Goal: Find contact information: Find contact information

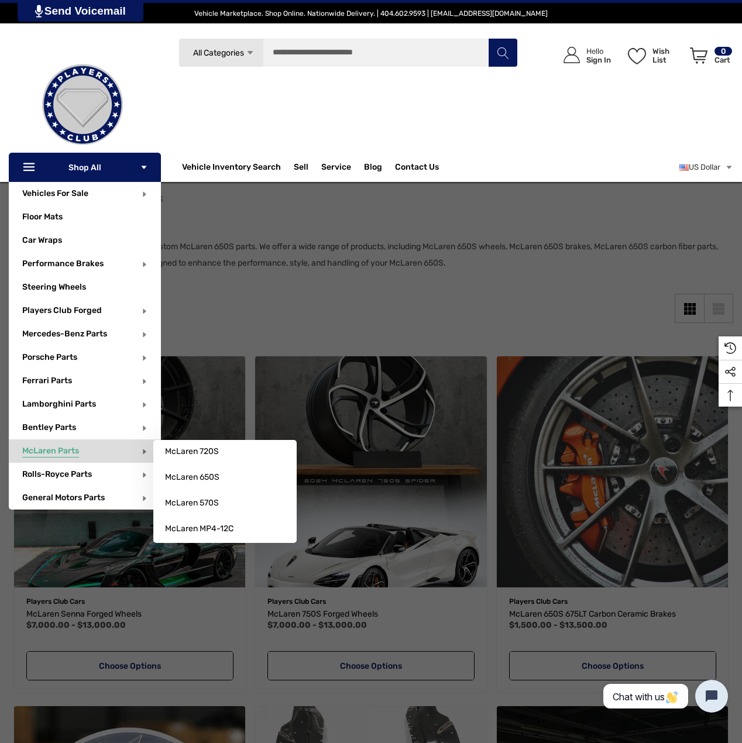
click at [66, 454] on span "McLaren Parts" at bounding box center [50, 452] width 57 height 13
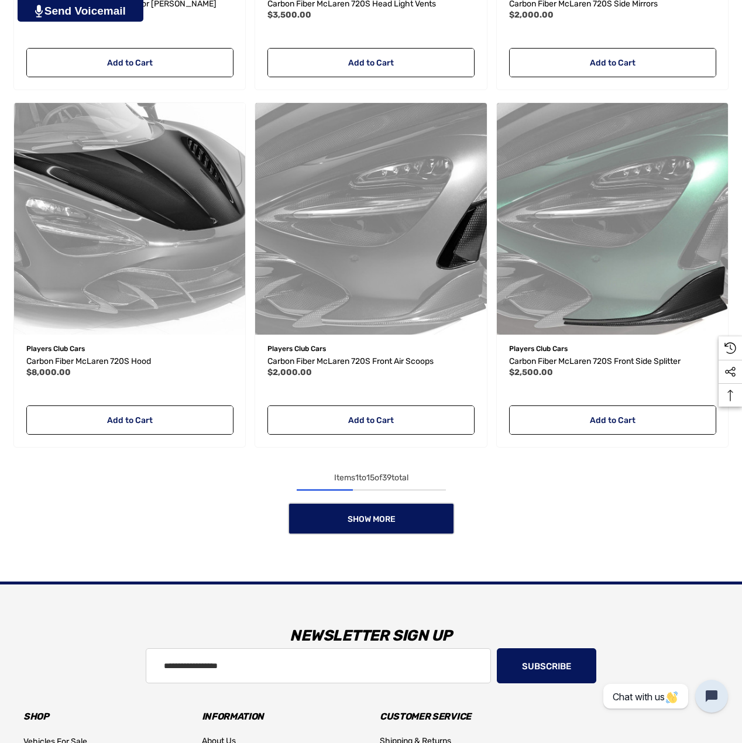
scroll to position [1952, 0]
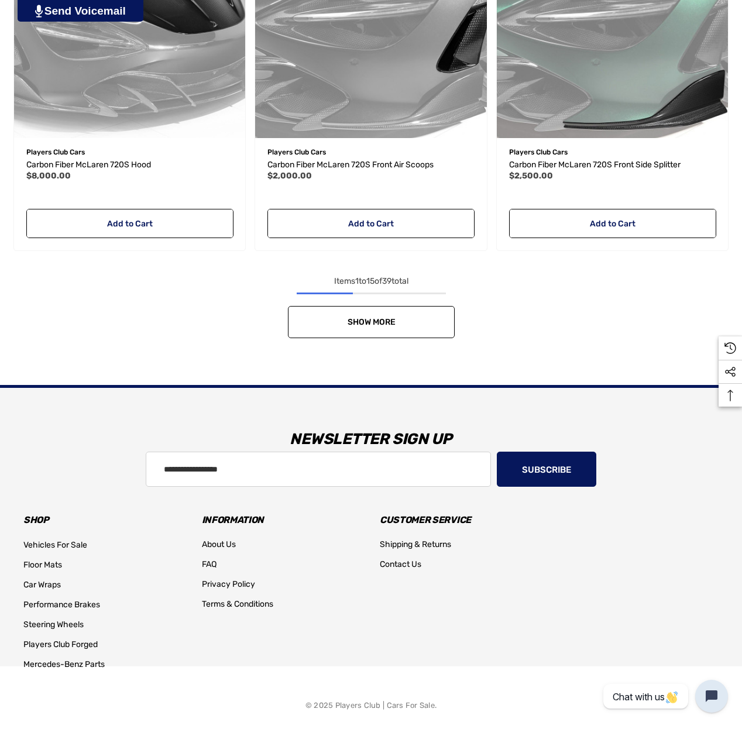
click at [363, 320] on span "Show More" at bounding box center [371, 322] width 48 height 10
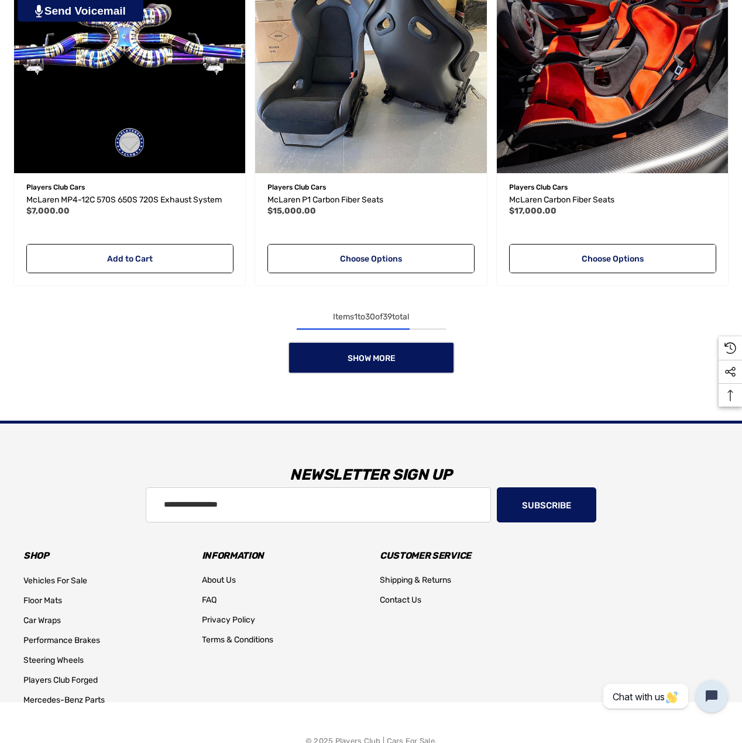
scroll to position [3708, 0]
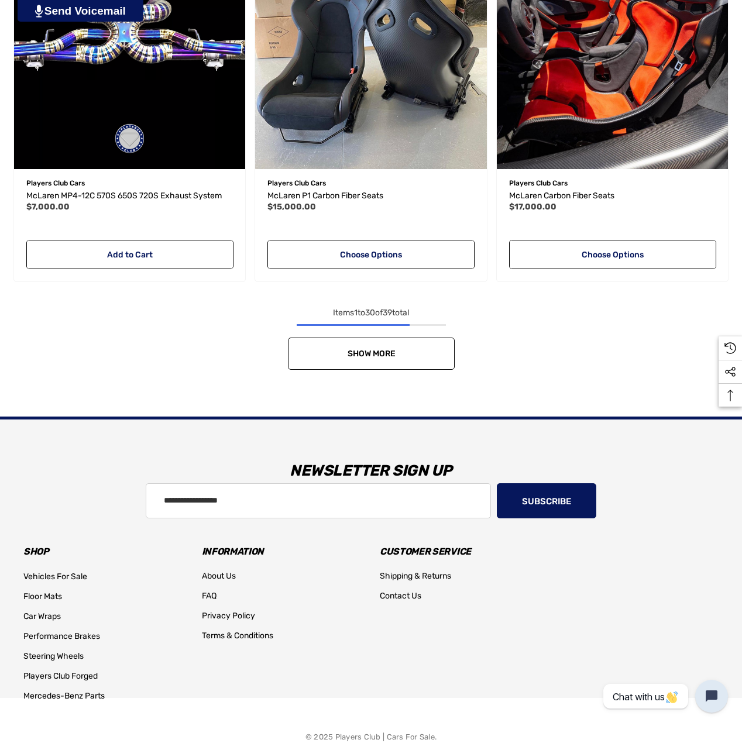
click at [360, 359] on span "Show More" at bounding box center [371, 354] width 48 height 10
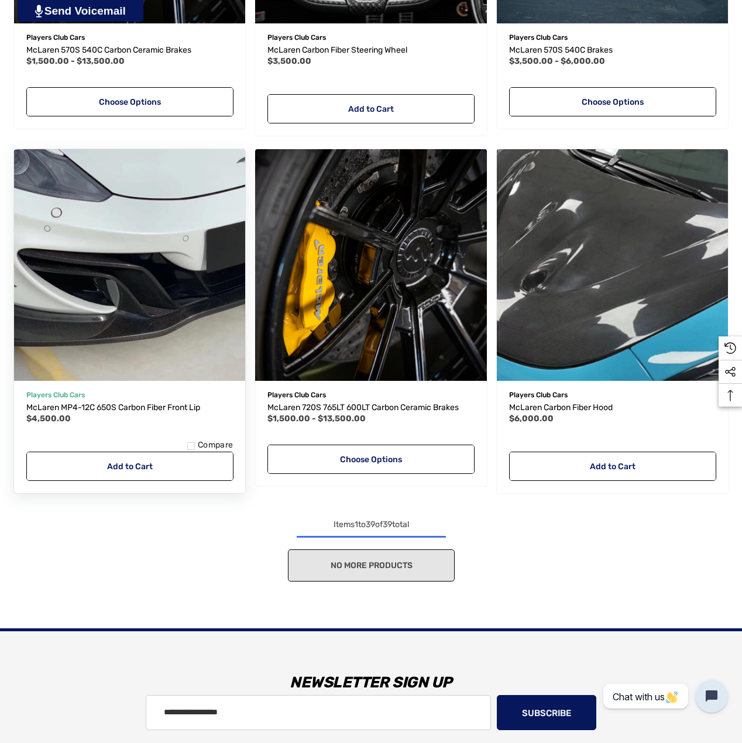
scroll to position [4644, 0]
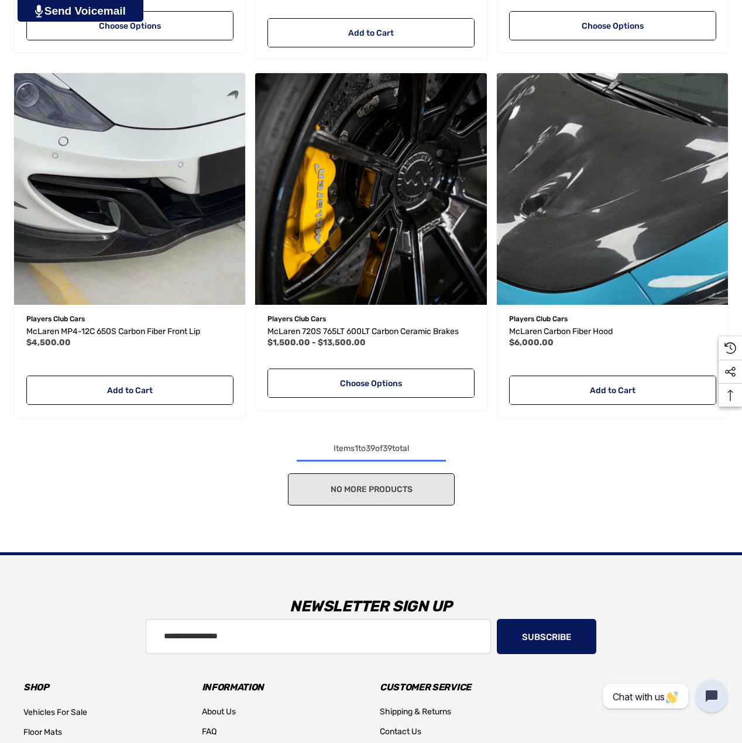
click at [398, 499] on div "No more products" at bounding box center [371, 489] width 724 height 32
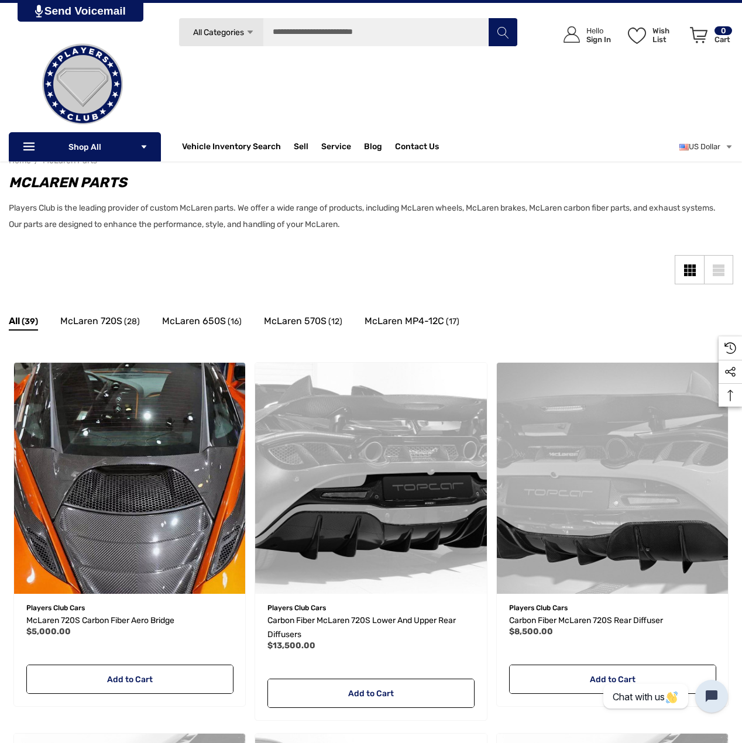
scroll to position [0, 0]
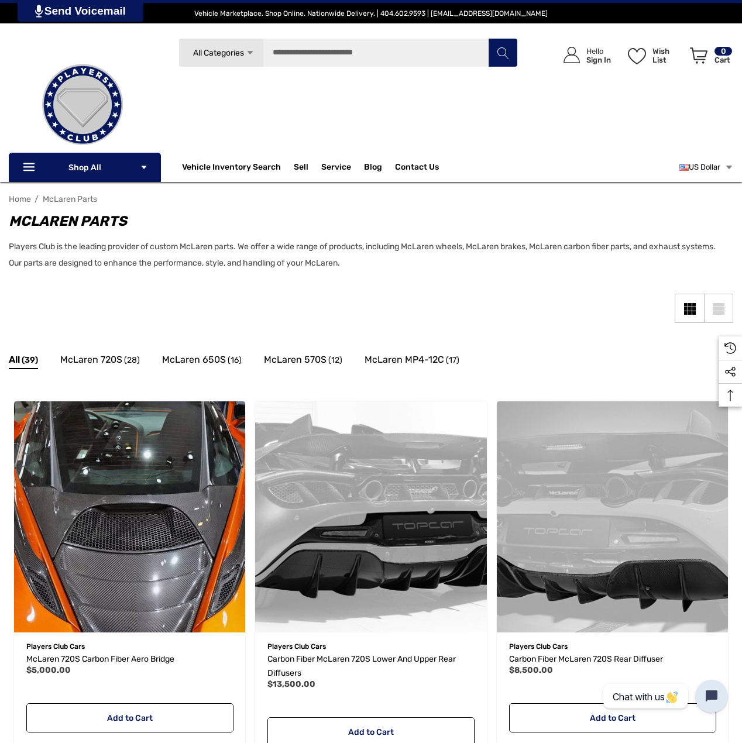
click at [717, 171] on link "US Dollar" at bounding box center [706, 167] width 54 height 23
click at [431, 195] on span "About Us" at bounding box center [424, 193] width 34 height 11
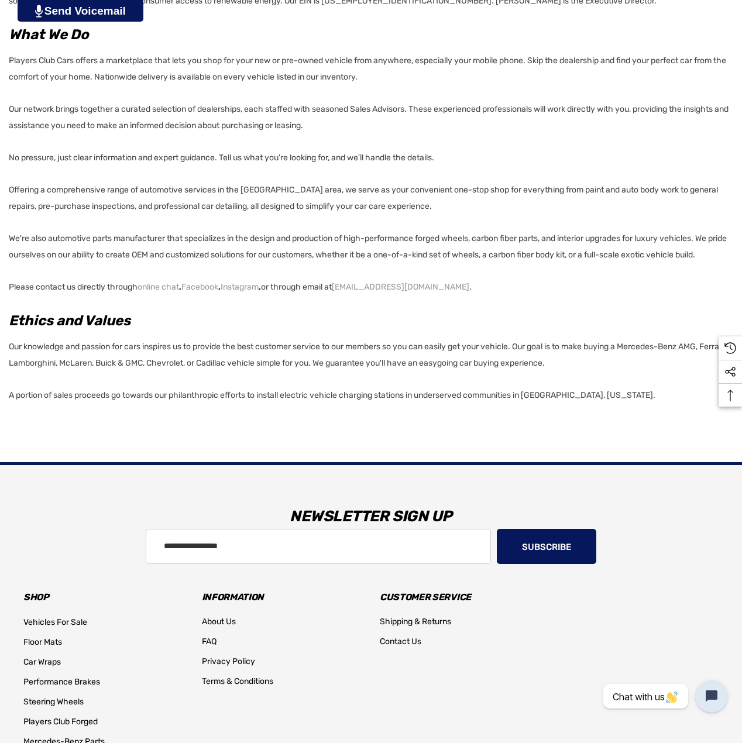
scroll to position [721, 0]
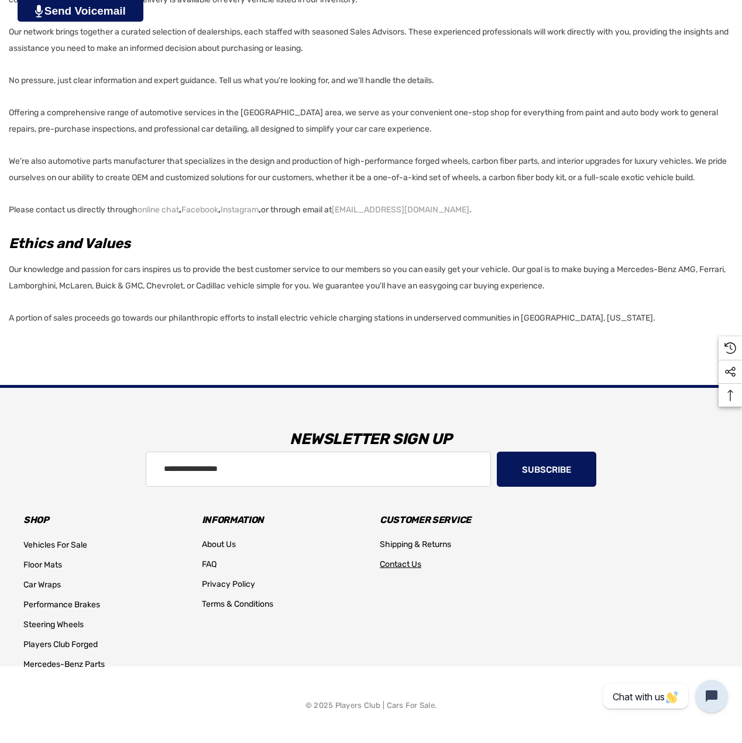
click at [415, 572] on link "Contact Us" at bounding box center [401, 565] width 42 height 20
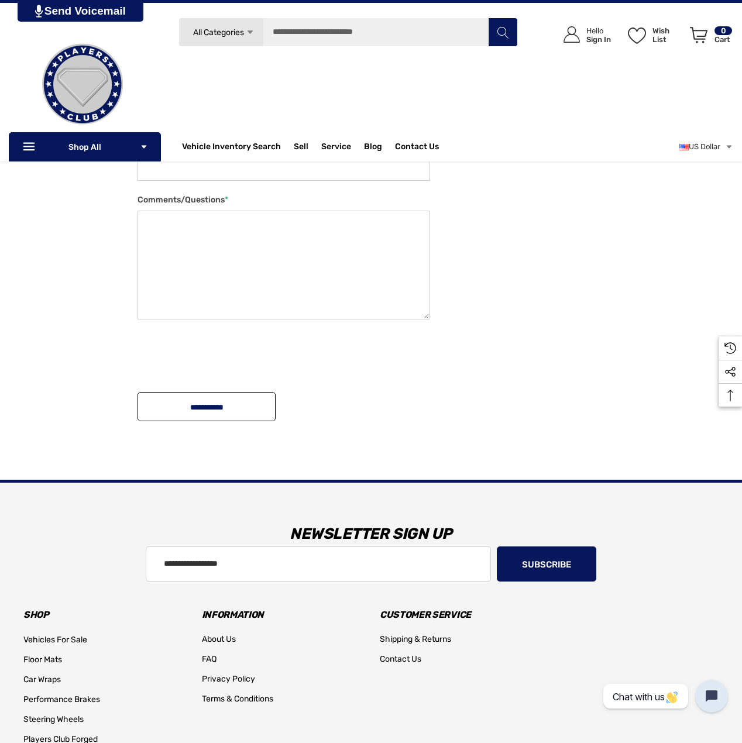
scroll to position [234, 0]
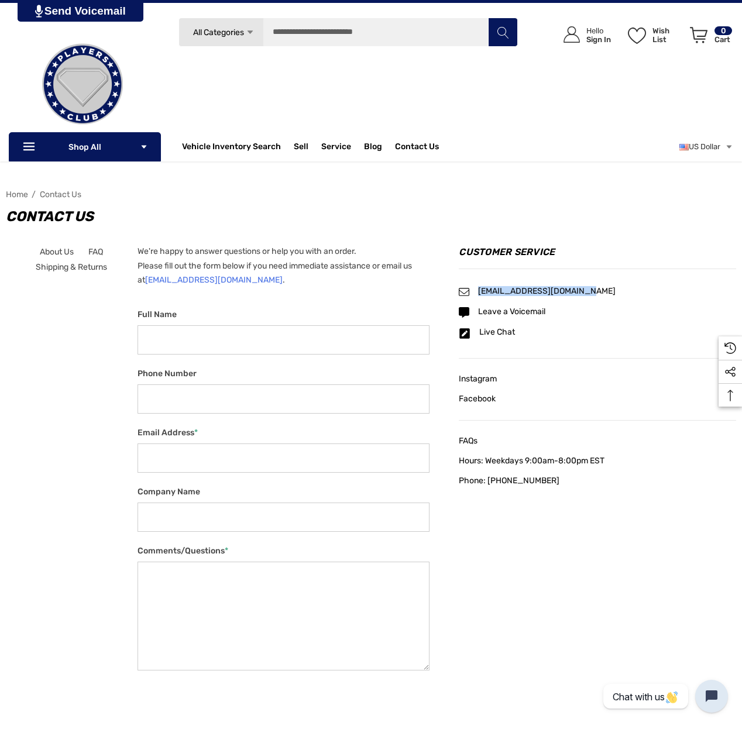
drag, startPoint x: 595, startPoint y: 293, endPoint x: 473, endPoint y: 291, distance: 122.3
click at [473, 291] on div "[EMAIL_ADDRESS][DOMAIN_NAME]" at bounding box center [597, 292] width 277 height 11
copy span "info@playersclubcars.com"
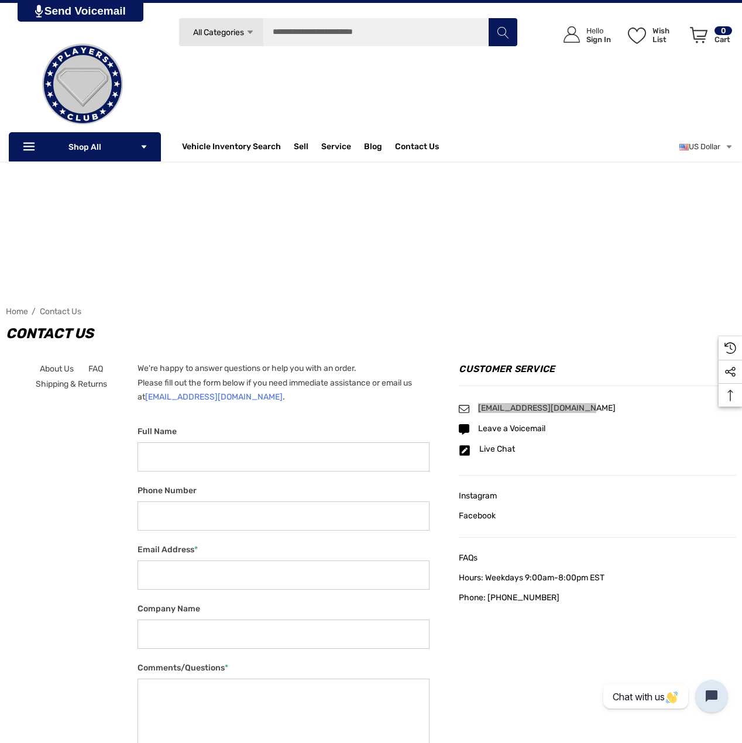
scroll to position [0, 0]
